Goal: Task Accomplishment & Management: Complete application form

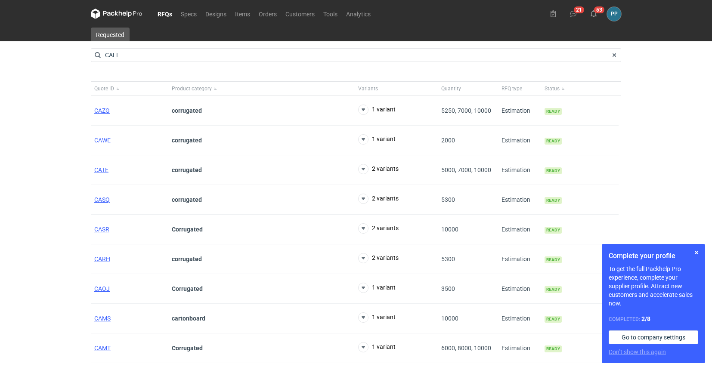
type input "CALL"
click at [615, 56] on span at bounding box center [614, 55] width 10 height 10
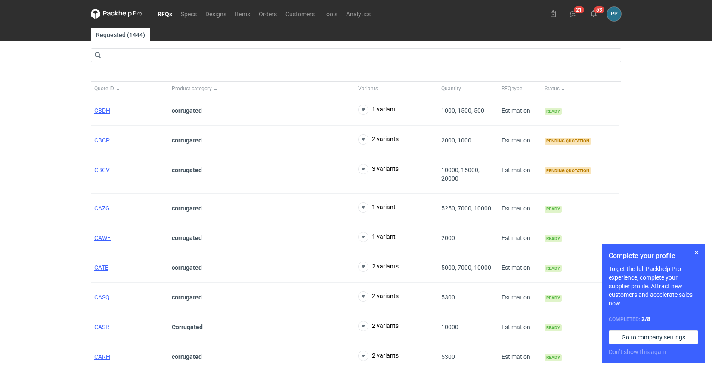
click at [97, 139] on span "CBCP" at bounding box center [101, 140] width 15 height 7
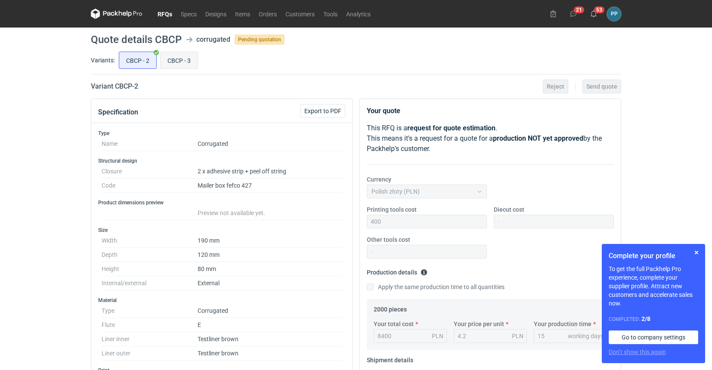
click at [180, 62] on input "CBCP - 3" at bounding box center [179, 60] width 37 height 16
radio input "true"
click at [138, 60] on input "CBCP - 2" at bounding box center [137, 60] width 37 height 16
radio input "true"
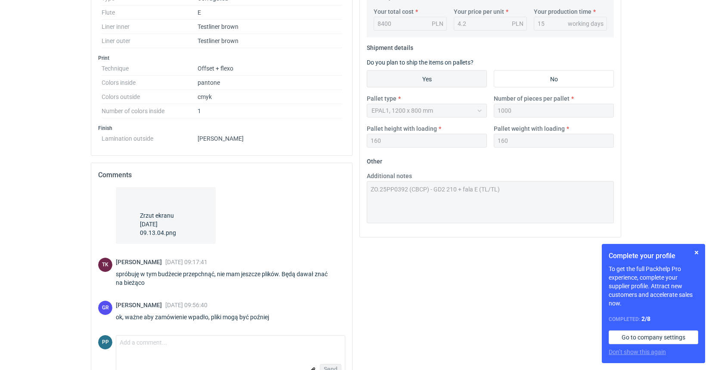
scroll to position [313, 0]
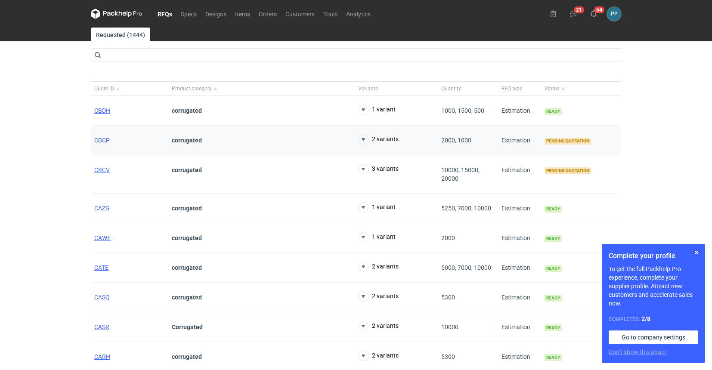
click at [103, 143] on span "CBCP" at bounding box center [101, 140] width 15 height 7
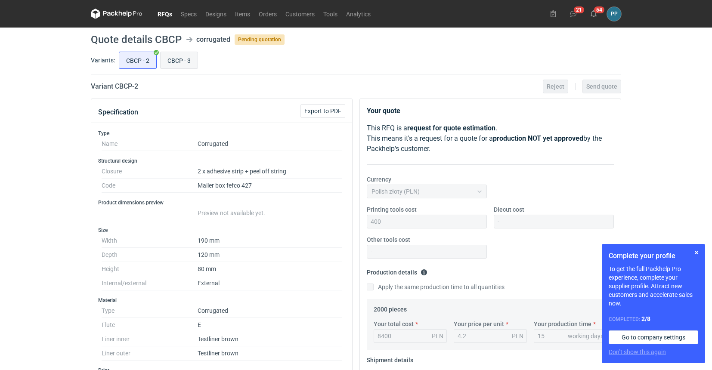
click at [180, 62] on input "CBCP - 3" at bounding box center [179, 60] width 37 height 16
radio input "true"
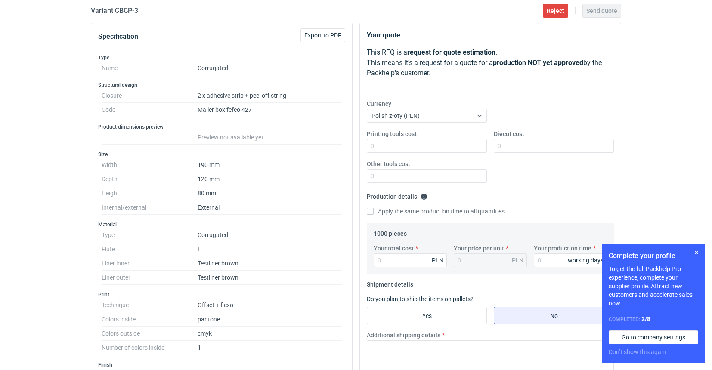
scroll to position [76, 0]
click at [433, 146] on input "Printing tools cost" at bounding box center [427, 146] width 120 height 14
type input "400"
click at [514, 147] on input "Diecut cost" at bounding box center [554, 146] width 120 height 14
type input "700"
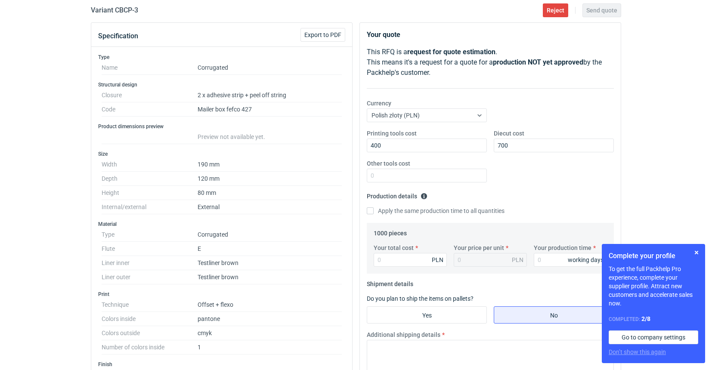
click at [551, 186] on div "Printing tools cost 400 Diecut cost 700 Other tools cost" at bounding box center [490, 159] width 254 height 60
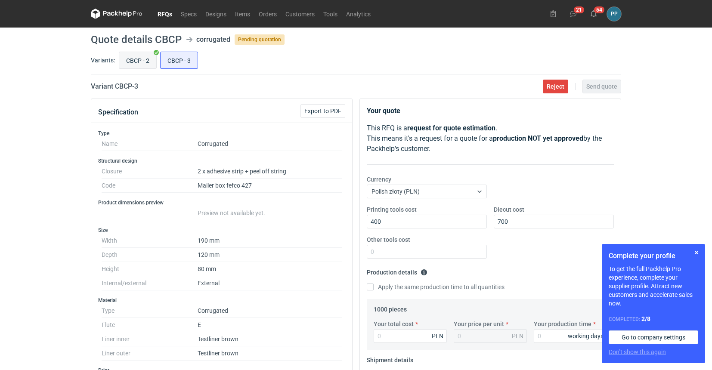
scroll to position [0, 0]
click at [134, 59] on input "CBCP - 2" at bounding box center [137, 60] width 37 height 16
radio input "true"
click at [174, 60] on input "CBCP - 3" at bounding box center [179, 60] width 37 height 16
radio input "true"
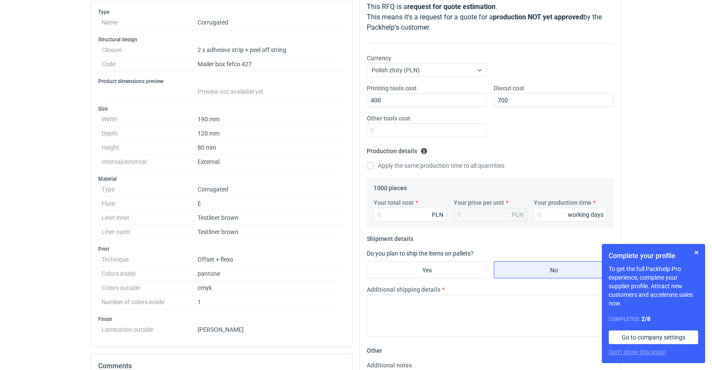
scroll to position [122, 0]
click at [406, 215] on input "Your total cost" at bounding box center [410, 214] width 73 height 14
type input "602"
type input "0.6"
type input "6030"
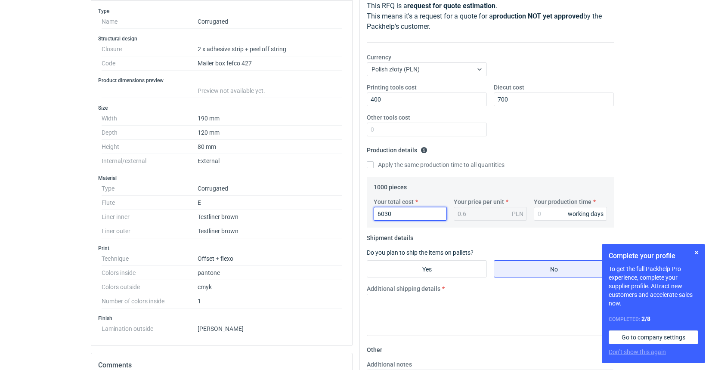
type input "6.03"
type input "6030"
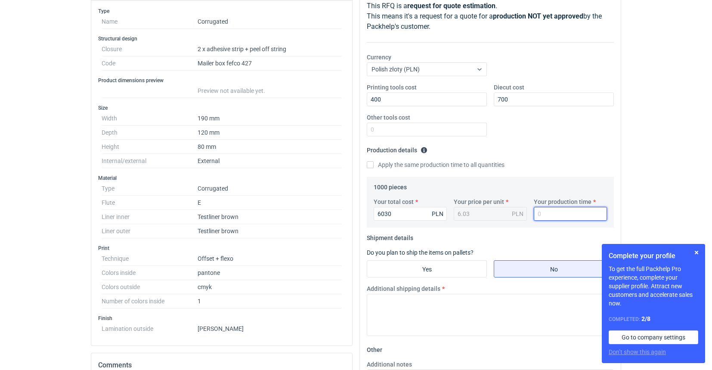
click at [547, 212] on input "Your production time" at bounding box center [570, 214] width 73 height 14
type input "15"
click at [424, 265] on input "Yes" at bounding box center [426, 269] width 119 height 16
radio input "true"
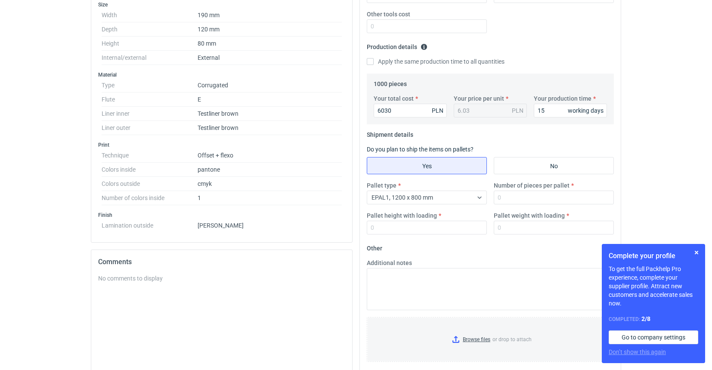
scroll to position [226, 0]
click at [510, 198] on input "Number of pieces per pallet" at bounding box center [554, 197] width 120 height 14
type input "1000"
click at [429, 227] on input "Pallet height with loading" at bounding box center [427, 227] width 120 height 14
type input "1800"
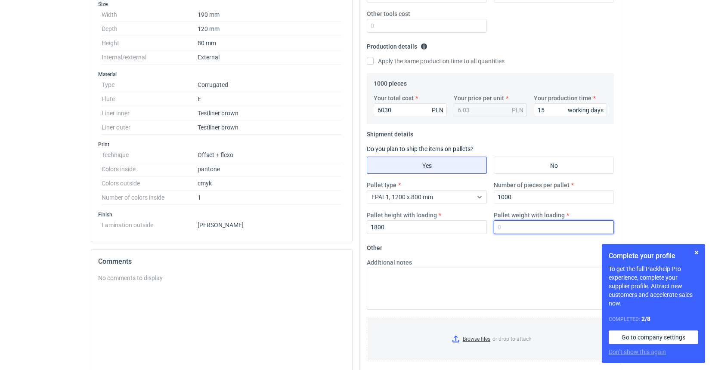
click at [526, 230] on input "Pallet weight with loading" at bounding box center [554, 227] width 120 height 14
type input "160"
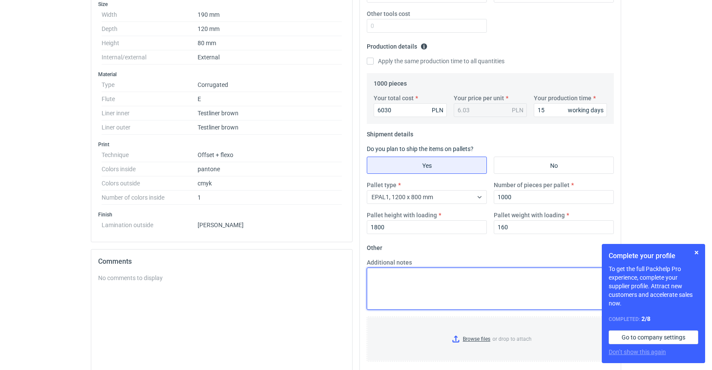
click at [459, 285] on textarea "Additional notes" at bounding box center [490, 289] width 247 height 42
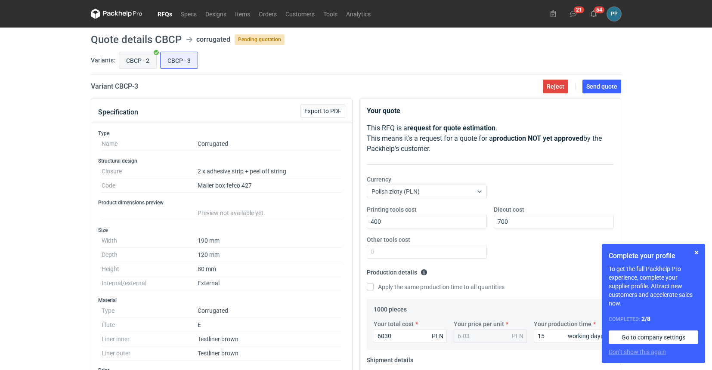
scroll to position [0, 0]
click at [139, 59] on input "CBCP - 2" at bounding box center [137, 60] width 37 height 16
radio input "true"
click at [176, 61] on input "CBCP - 3" at bounding box center [179, 60] width 37 height 16
radio input "true"
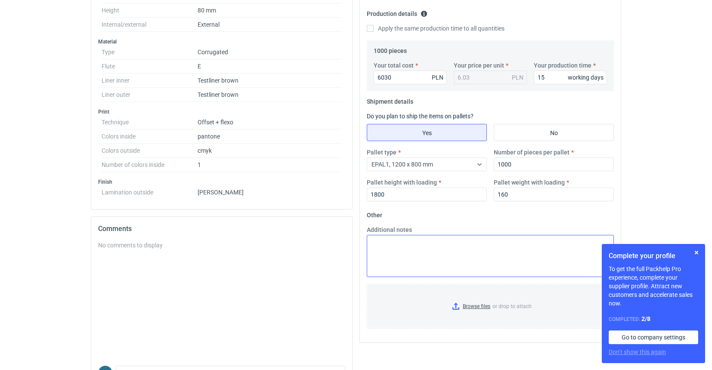
scroll to position [282, 0]
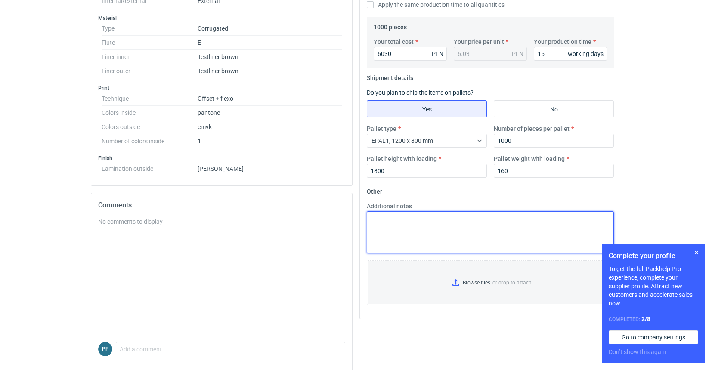
click at [390, 215] on textarea "Additional notes" at bounding box center [490, 232] width 247 height 42
paste textarea "ZO.25PP0392 (CBCP) - GD2 210 + fala E (TL/TL)"
click at [426, 218] on textarea "ZO.25PP0392 (CBCP) - GD2 210 + fala E (TL/TL)" at bounding box center [490, 232] width 247 height 42
click at [437, 218] on textarea "ZO.25PP0392 (CBCP-3) - GD2 210 + fala E (TL/TL)" at bounding box center [490, 232] width 247 height 42
click at [473, 227] on textarea "ZO.25PP0392 (CBCP-3) Surowiec: GD2 210 + fala E (TL/TL)" at bounding box center [490, 232] width 247 height 42
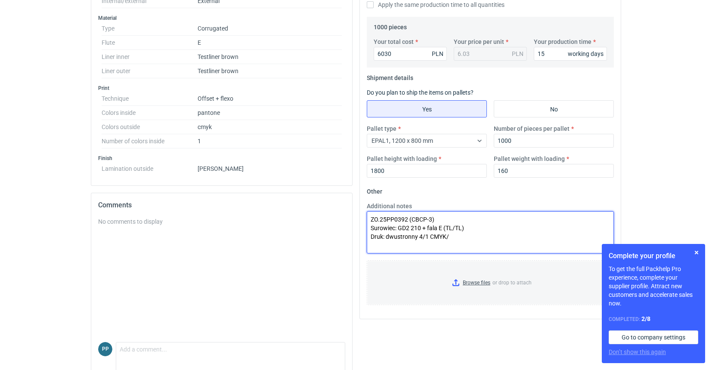
click at [452, 236] on textarea "ZO.25PP0392 (CBCP-3) Surowiec: GD2 210 + fala E (TL/TL) Druk: dwustronny 4/1 CM…" at bounding box center [490, 232] width 247 height 42
drag, startPoint x: 453, startPoint y: 236, endPoint x: 420, endPoint y: 236, distance: 33.1
click at [420, 236] on textarea "ZO.25PP0392 (CBCP-3) Surowiec: GD2 210 + fala E (TL/TL) Druk: dwustronny 4/1 CM…" at bounding box center [490, 232] width 247 height 42
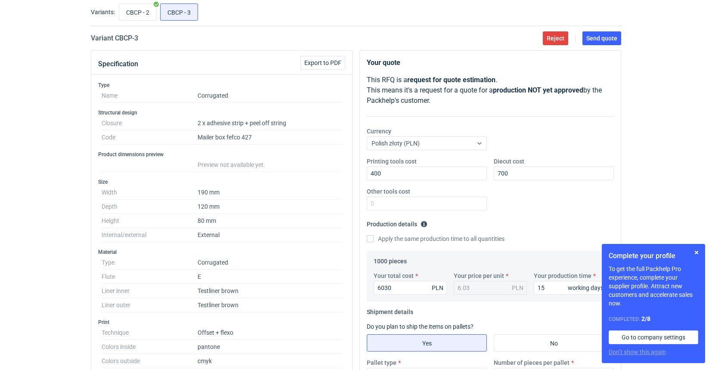
scroll to position [50, 0]
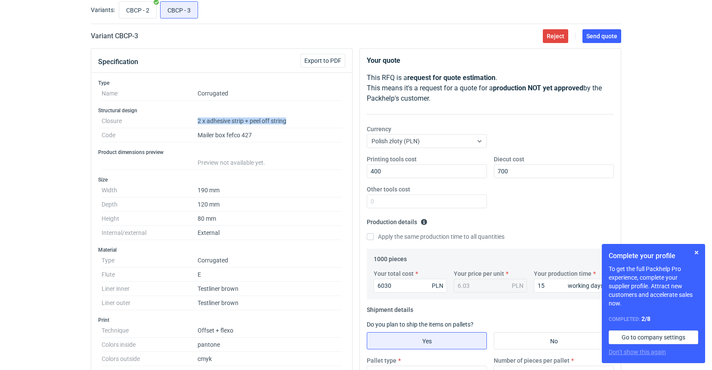
drag, startPoint x: 288, startPoint y: 121, endPoint x: 200, endPoint y: 121, distance: 88.7
click at [199, 121] on dd "2 x adhesive strip + peel off string" at bounding box center [270, 121] width 144 height 14
copy dd "2 x adhesive strip + peel off string"
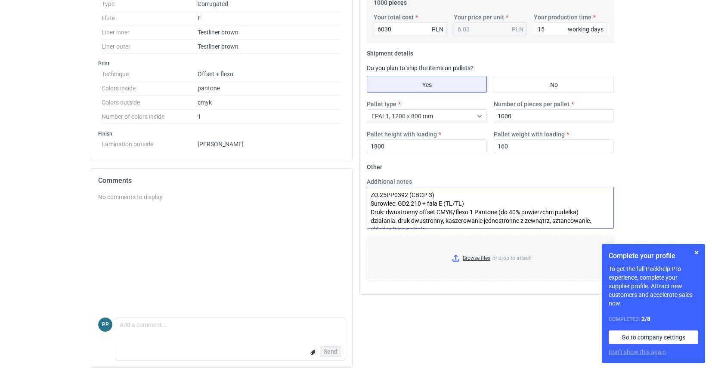
scroll to position [311, 0]
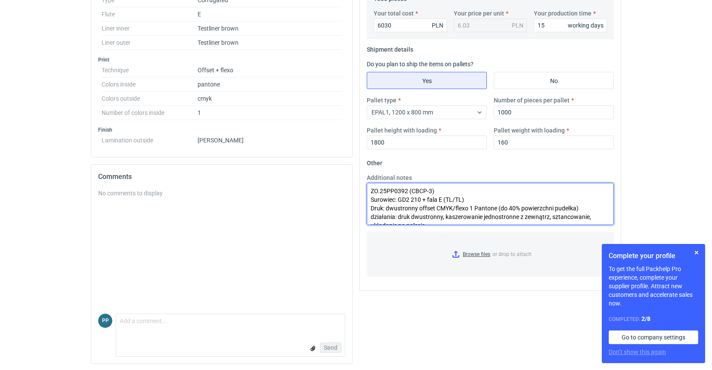
click at [585, 209] on textarea "ZO.25PP0392 (CBCP-3) Surowiec: GD2 210 + fala E (TL/TL) Druk: dwustronny offset…" at bounding box center [490, 204] width 247 height 42
paste textarea "taśma zaklejająca fingerlift 12/17mm"
click at [430, 216] on textarea "ZO.25PP0392 (CBCP-3) Surowiec: GD2 210 + fala E (TL/TL) Druk: dwustronny offset…" at bounding box center [490, 204] width 247 height 42
click at [558, 215] on textarea "ZO.25PP0392 (CBCP-3) Surowiec: GD2 210 + fala E (TL/TL) Druk: dwustronny offset…" at bounding box center [490, 204] width 247 height 42
paste textarea "taśma rozrywająca 4mm"
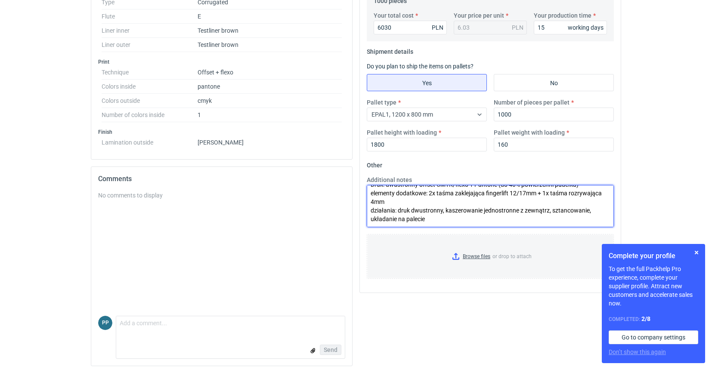
scroll to position [308, 0]
click at [374, 211] on textarea "ZO.25PP0392 (CBCP-3) Surowiec: GD2 210 + fala E (TL/TL) Druk: dwustronny offset…" at bounding box center [490, 207] width 247 height 42
drag, startPoint x: 548, startPoint y: 210, endPoint x: 547, endPoint y: 219, distance: 9.1
click at [548, 210] on textarea "ZO.25PP0392 (CBCP-3) Surowiec: GD2 210 + fala E (TL/TL) Druk: dwustronny offset…" at bounding box center [490, 207] width 247 height 42
drag, startPoint x: 598, startPoint y: 212, endPoint x: 363, endPoint y: 210, distance: 234.2
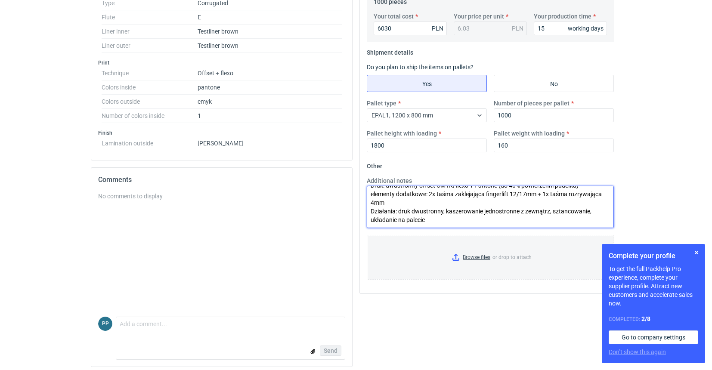
click at [363, 210] on div "Additional notes ZO.25PP0392 (CBCP-3) Surowiec: GD2 210 + fala E (TL/TL) Druk: …" at bounding box center [490, 203] width 254 height 52
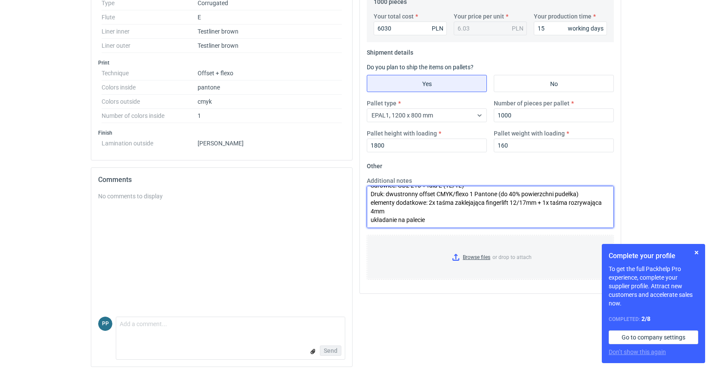
scroll to position [17, 0]
drag, startPoint x: 430, startPoint y: 220, endPoint x: 359, endPoint y: 222, distance: 70.6
click at [359, 222] on div "Your quote This RFQ is a request for quote estimation . This means it's a reque…" at bounding box center [490, 82] width 269 height 583
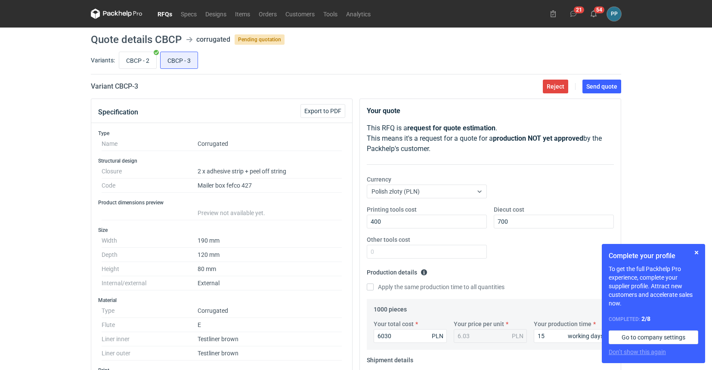
scroll to position [0, 0]
type textarea "ZO.25PP0392 (CBCP-3) Surowiec: GD2 210 + fala E (TL/TL) Druk: dwustronny offset…"
click at [604, 87] on span "Send quote" at bounding box center [601, 87] width 31 height 6
